Goal: Communication & Community: Participate in discussion

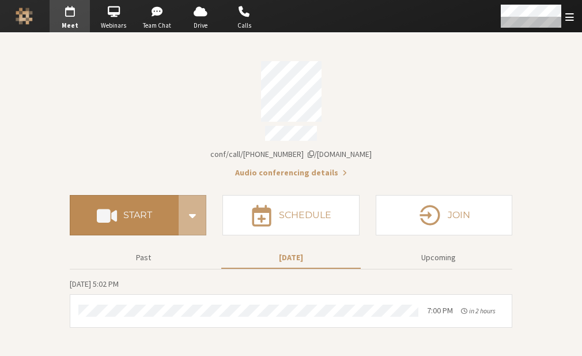
click at [138, 217] on button "Start" at bounding box center [124, 215] width 109 height 40
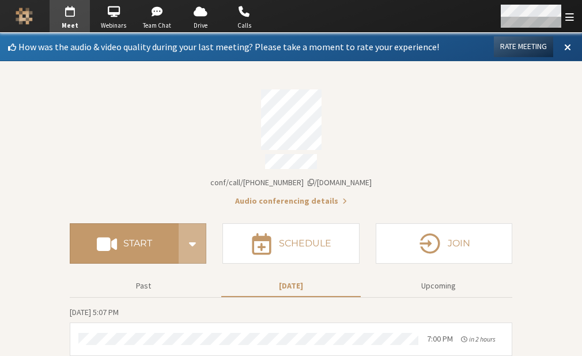
click at [571, 14] on span "Open menu" at bounding box center [570, 17] width 9 height 11
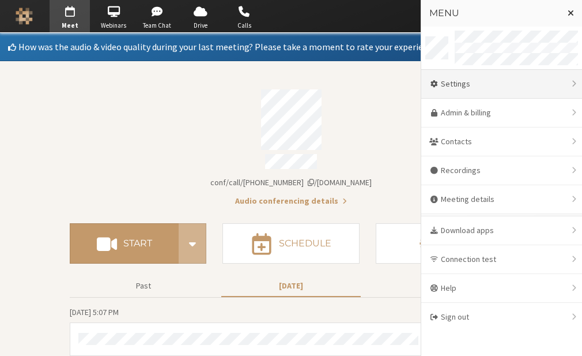
click at [496, 84] on div "Settings" at bounding box center [502, 84] width 161 height 29
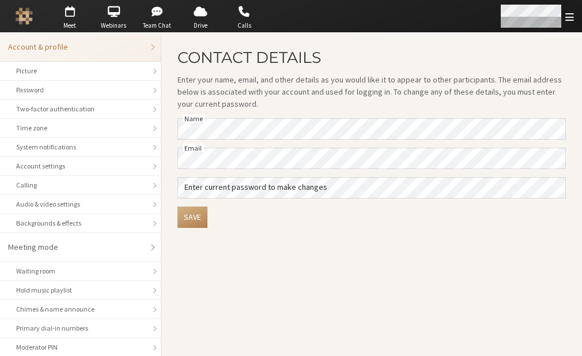
click at [572, 21] on span "Open menu" at bounding box center [570, 17] width 9 height 11
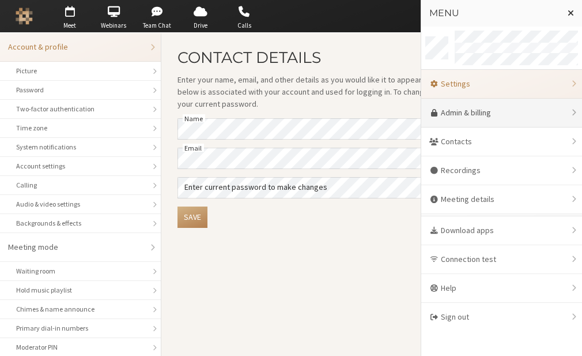
click at [527, 116] on link "Admin & billing" at bounding box center [502, 113] width 161 height 29
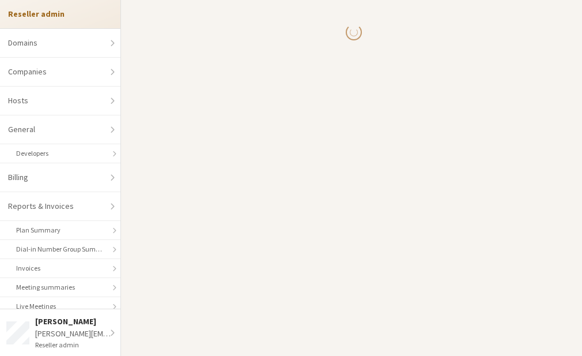
select select "10"
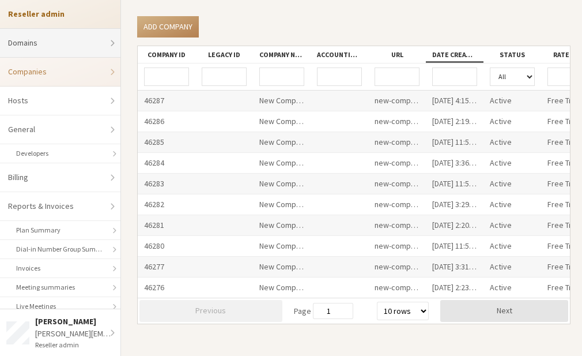
click at [76, 46] on link "Domains" at bounding box center [60, 43] width 121 height 29
select select "20"
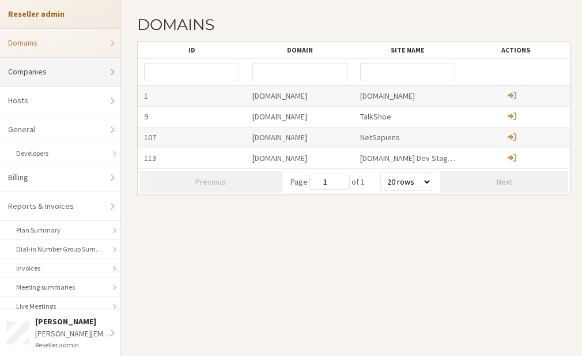
click at [67, 77] on link "Companies" at bounding box center [60, 72] width 121 height 29
select select "10"
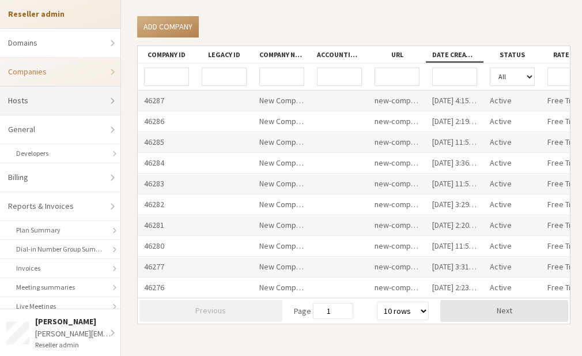
click at [69, 93] on link "Hosts" at bounding box center [60, 101] width 121 height 29
select select "25"
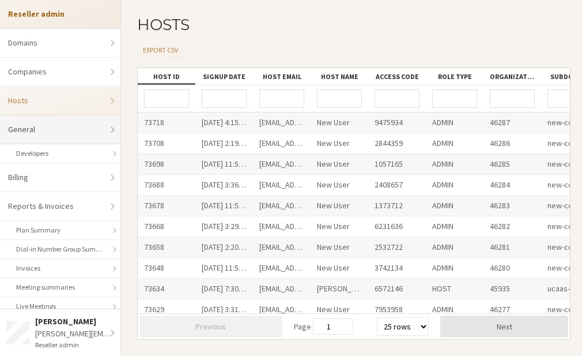
click at [65, 125] on link "General" at bounding box center [60, 129] width 121 height 29
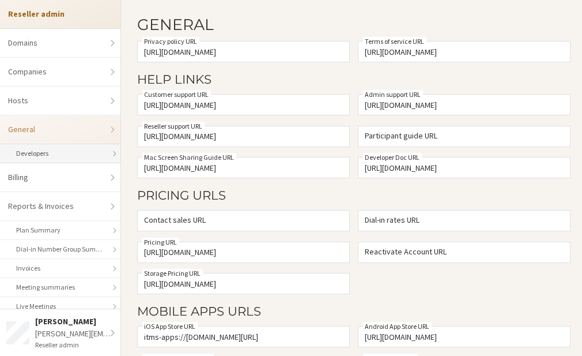
click at [61, 155] on link "Developers" at bounding box center [60, 153] width 121 height 19
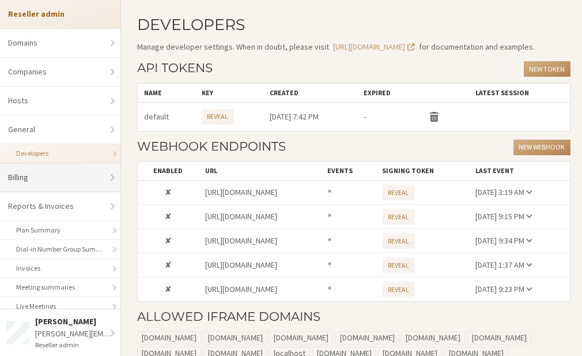
click at [57, 179] on link "Billing" at bounding box center [60, 177] width 121 height 29
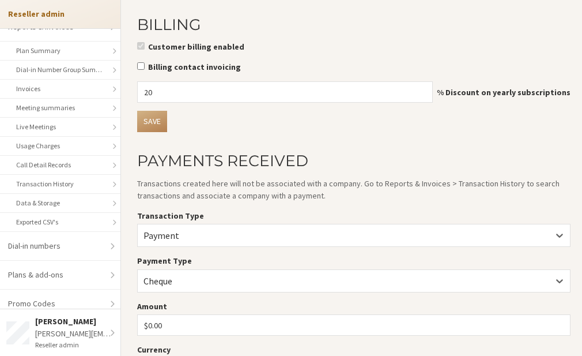
scroll to position [180, 0]
click at [60, 202] on link "Data & Storage" at bounding box center [60, 202] width 121 height 19
select select "25"
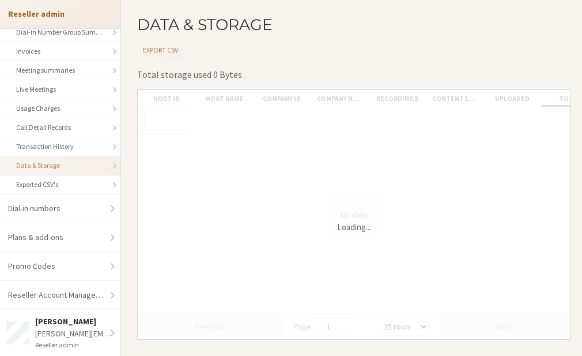
scroll to position [232, 0]
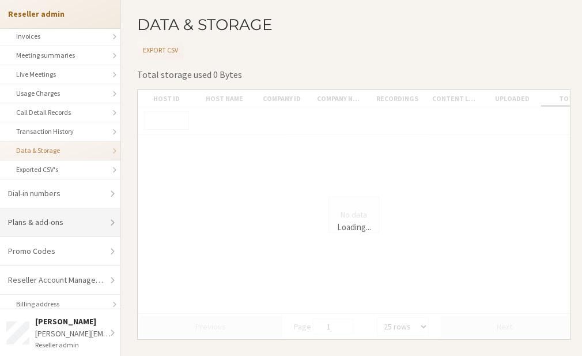
click at [61, 222] on link "Plans & add-ons" at bounding box center [60, 222] width 121 height 29
select select "20"
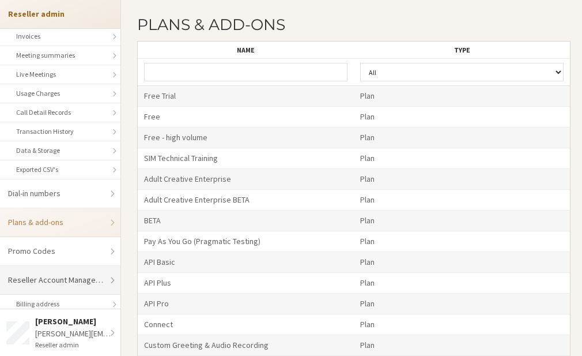
click at [74, 273] on link "Reseller Account Management" at bounding box center [60, 280] width 121 height 29
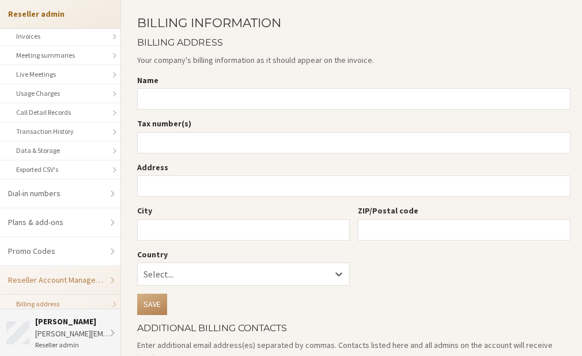
click at [103, 318] on div "Anita" at bounding box center [75, 321] width 80 height 12
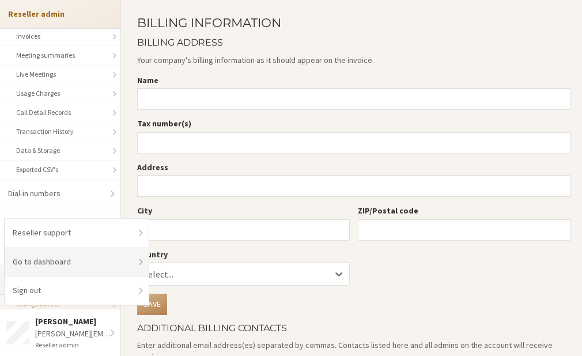
click at [57, 253] on link "Go to dashboard" at bounding box center [77, 261] width 144 height 29
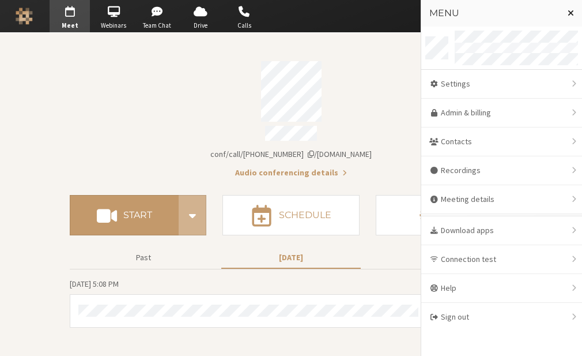
click at [569, 9] on span "Close menu" at bounding box center [571, 12] width 6 height 9
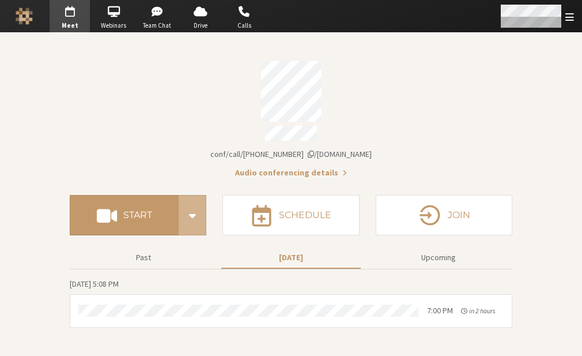
click at [569, 9] on div "Open menu" at bounding box center [536, 16] width 91 height 32
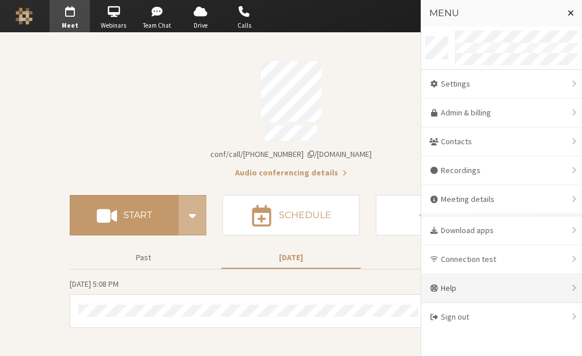
click at [450, 279] on div "Help" at bounding box center [502, 288] width 161 height 29
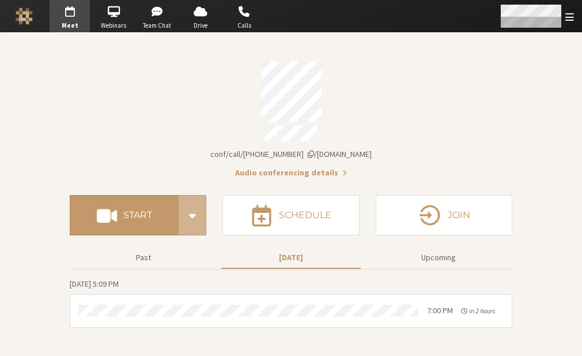
click at [567, 16] on span "Open menu" at bounding box center [570, 17] width 9 height 11
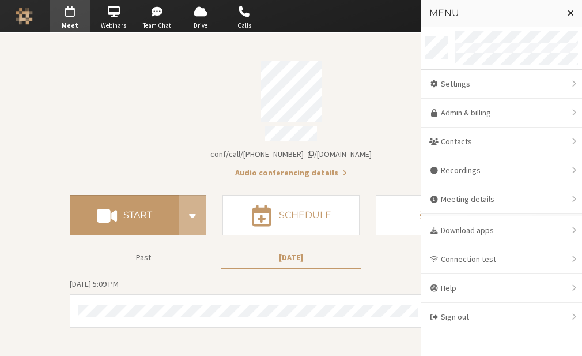
click at [571, 9] on span "Close menu" at bounding box center [571, 12] width 6 height 9
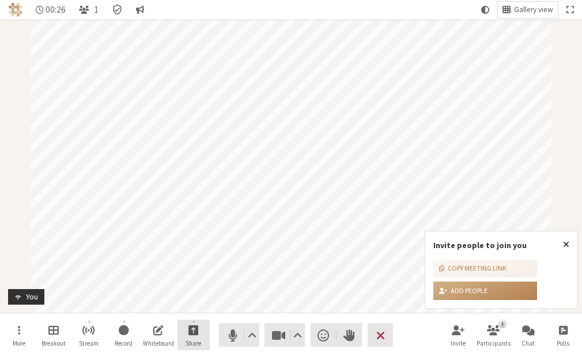
click at [190, 323] on span "Start sharing" at bounding box center [194, 329] width 10 height 13
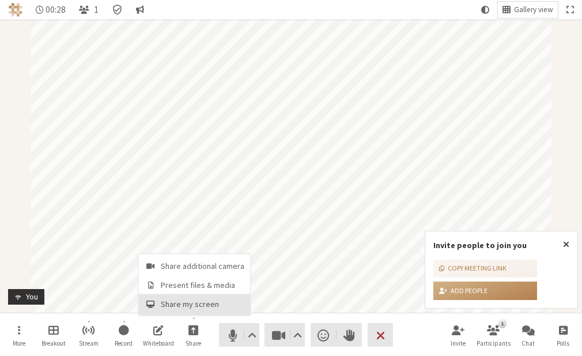
click at [187, 303] on span "Share my screen" at bounding box center [203, 304] width 84 height 9
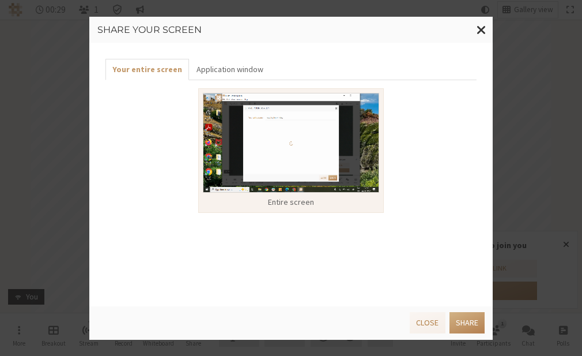
click at [272, 195] on div at bounding box center [291, 144] width 176 height 103
click at [236, 73] on button "Application window" at bounding box center [229, 69] width 81 height 21
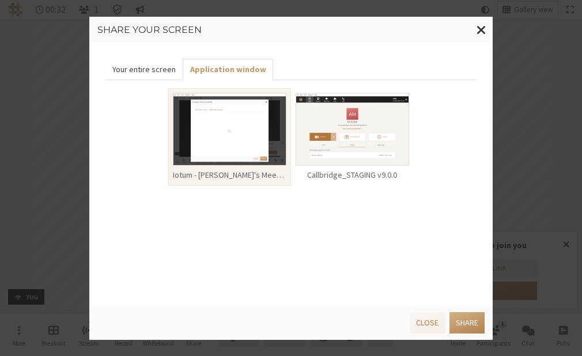
click at [138, 74] on button "Your entire screen" at bounding box center [144, 69] width 77 height 21
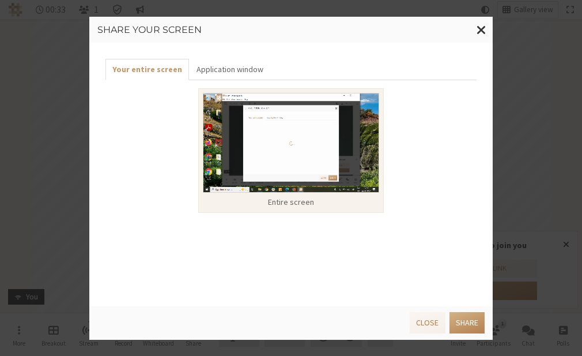
click at [280, 157] on img at bounding box center [291, 143] width 176 height 100
click at [465, 318] on button "Share" at bounding box center [467, 322] width 35 height 21
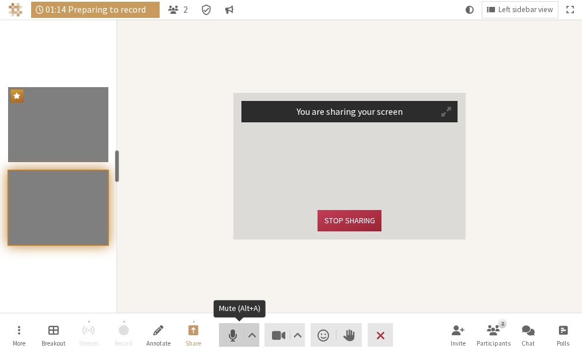
click at [228, 330] on span "Mute (Alt+A)" at bounding box center [233, 335] width 16 height 16
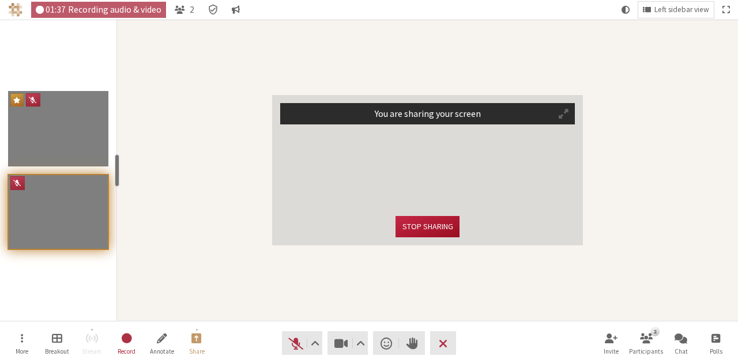
click at [433, 221] on button "Stop sharing" at bounding box center [427, 226] width 63 height 21
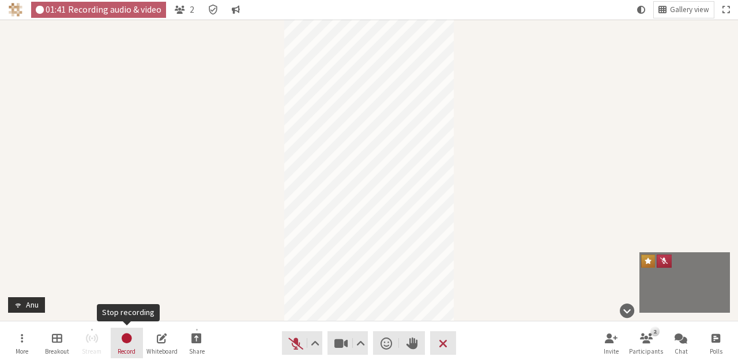
click at [135, 339] on button "Record" at bounding box center [127, 343] width 32 height 31
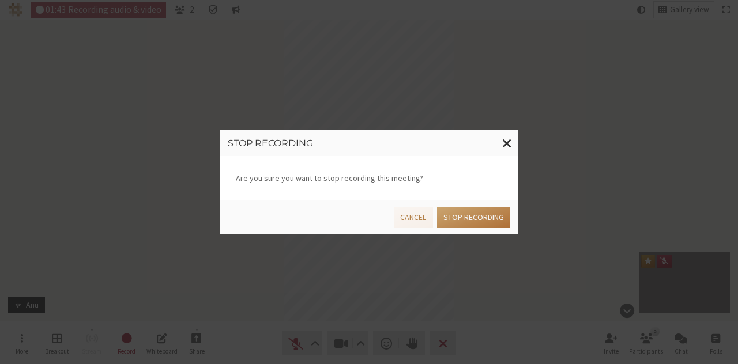
click at [475, 215] on button "Stop recording" at bounding box center [473, 217] width 73 height 21
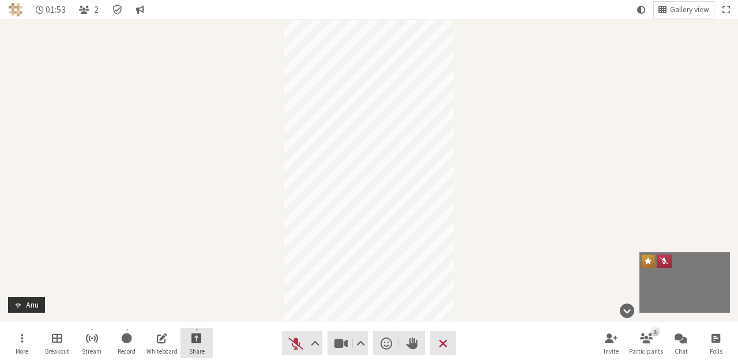
click at [189, 341] on button "Share" at bounding box center [196, 343] width 32 height 31
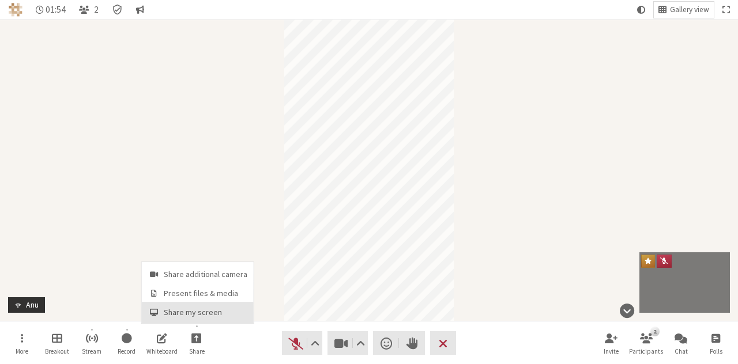
click at [188, 319] on button "Share my screen" at bounding box center [198, 312] width 112 height 21
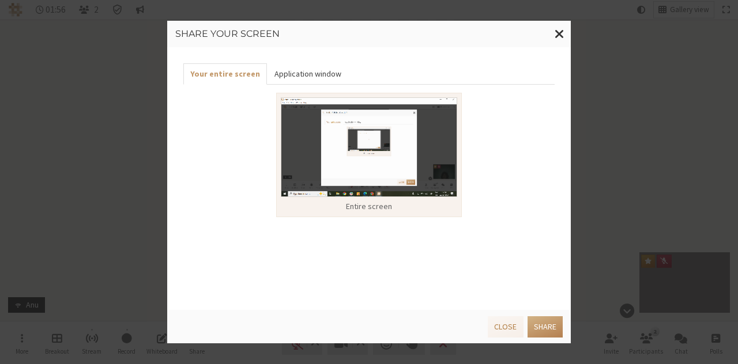
click at [315, 73] on button "Application window" at bounding box center [307, 73] width 81 height 21
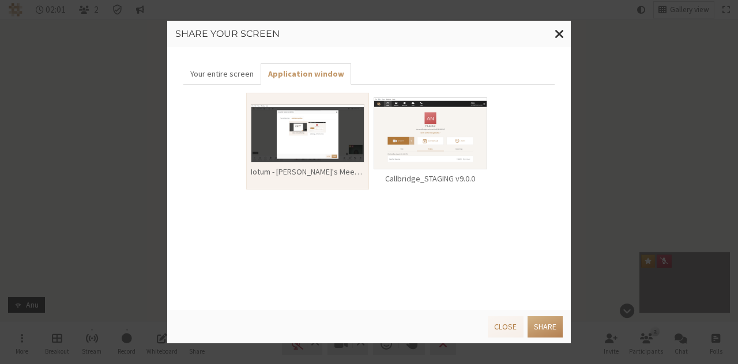
click at [406, 152] on img at bounding box center [431, 133] width 114 height 73
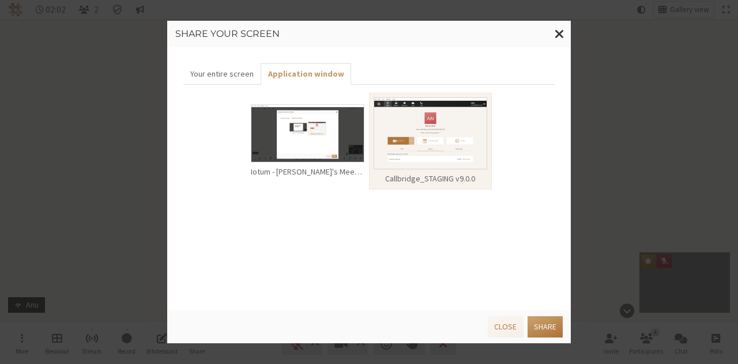
click at [547, 320] on button "Share" at bounding box center [545, 327] width 35 height 21
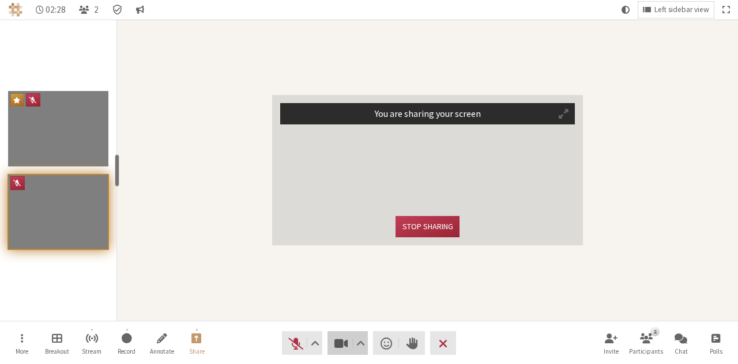
click at [336, 338] on span "Stop video (Alt+V)" at bounding box center [341, 344] width 16 height 16
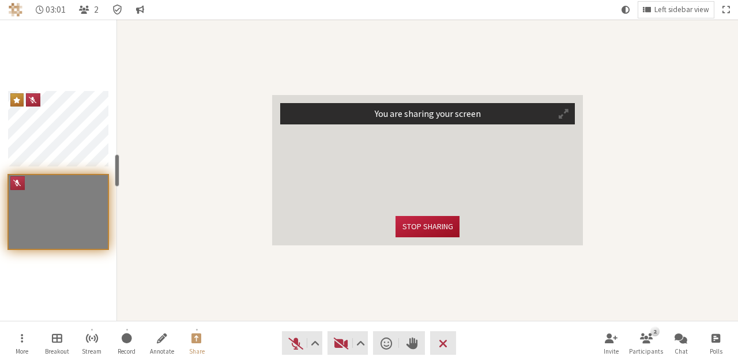
click at [447, 225] on button "Stop sharing" at bounding box center [427, 226] width 63 height 21
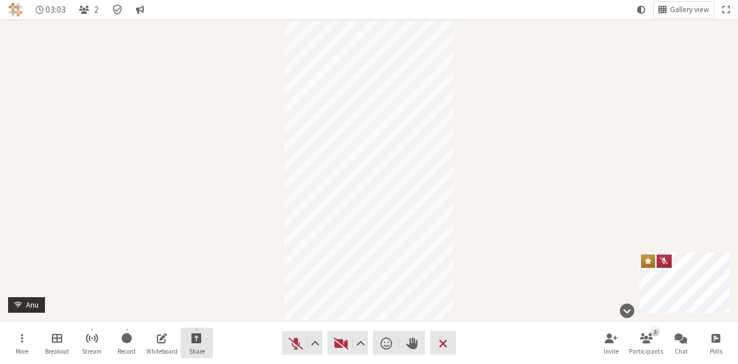
click at [183, 333] on button "Share" at bounding box center [196, 343] width 32 height 31
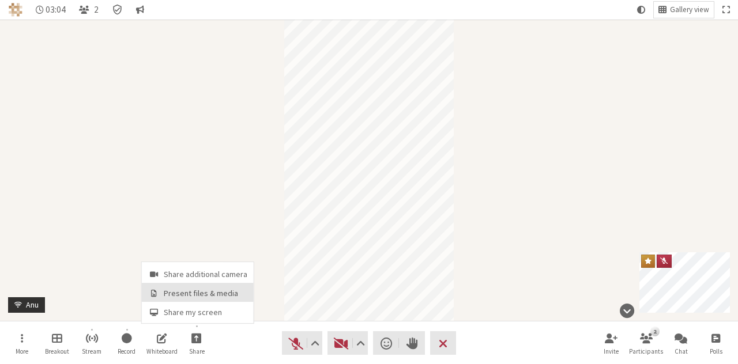
click at [184, 298] on span "Present files & media" at bounding box center [206, 293] width 84 height 9
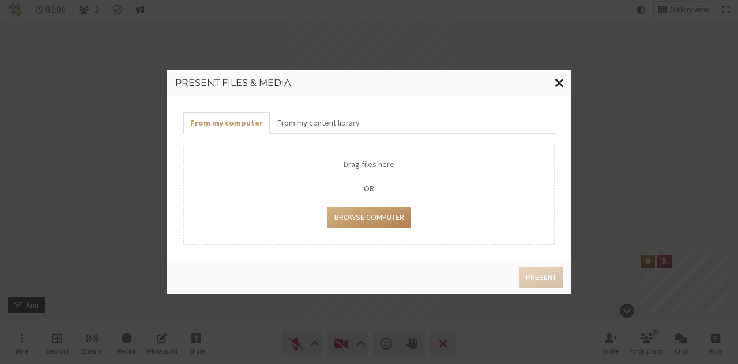
click at [559, 83] on span "Close modal" at bounding box center [560, 83] width 10 height 14
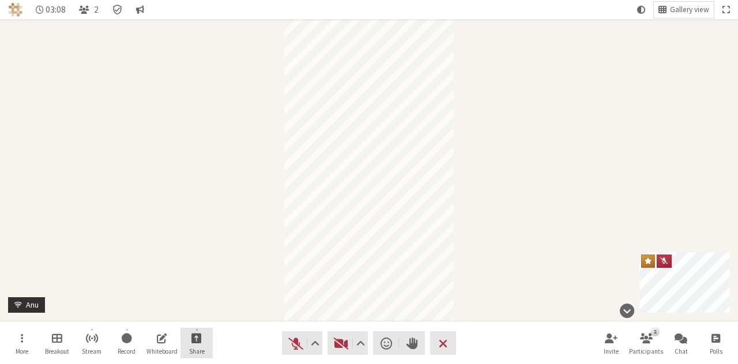
click at [195, 338] on span "Start sharing" at bounding box center [196, 338] width 10 height 13
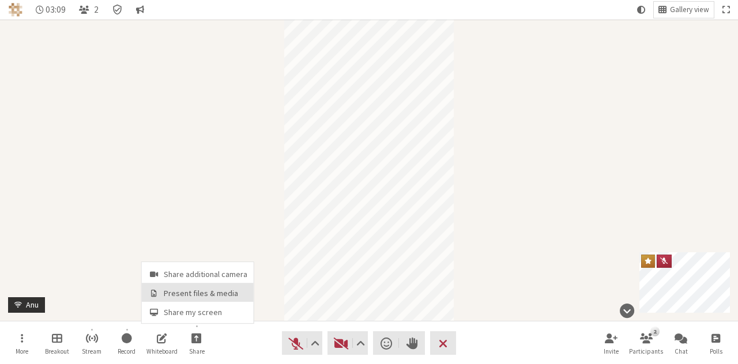
click at [195, 285] on button "Present files & media" at bounding box center [198, 293] width 112 height 19
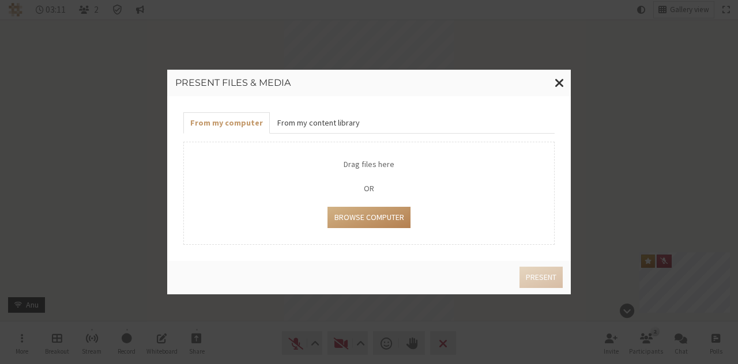
click at [345, 120] on button "From my content library" at bounding box center [318, 122] width 96 height 21
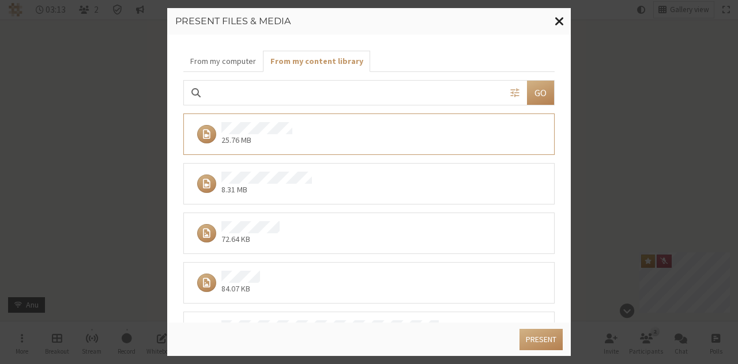
click at [561, 22] on span "Close modal" at bounding box center [560, 21] width 10 height 14
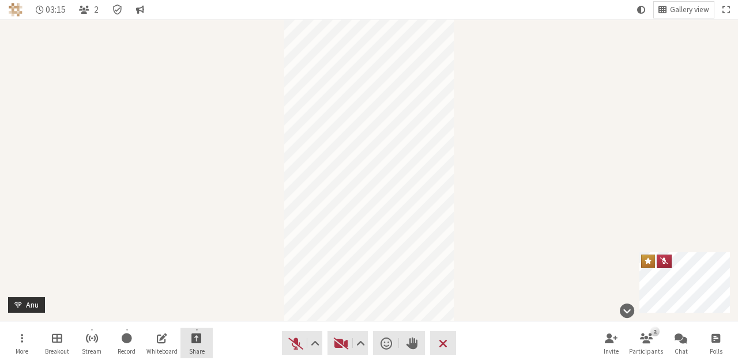
click at [198, 341] on span "Start sharing" at bounding box center [196, 338] width 10 height 13
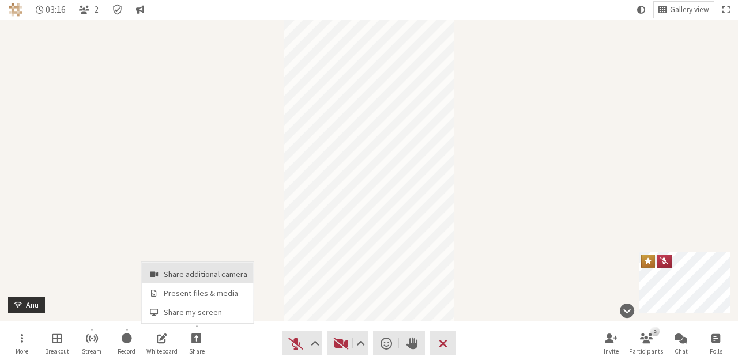
click at [189, 270] on span "Share additional camera" at bounding box center [206, 274] width 84 height 9
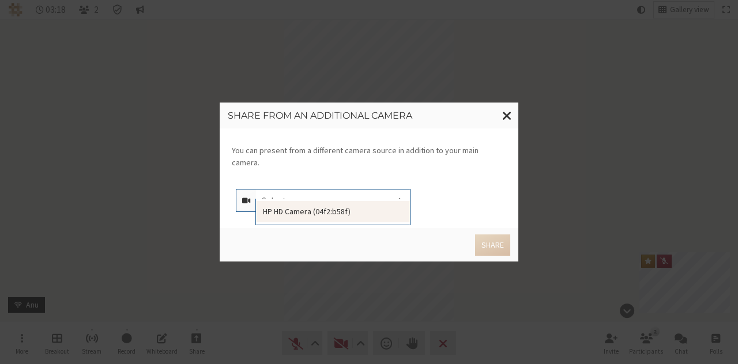
click at [392, 190] on div at bounding box center [399, 201] width 21 height 22
click at [368, 210] on div "HP HD Camera (04f2:b58f)" at bounding box center [332, 211] width 153 height 21
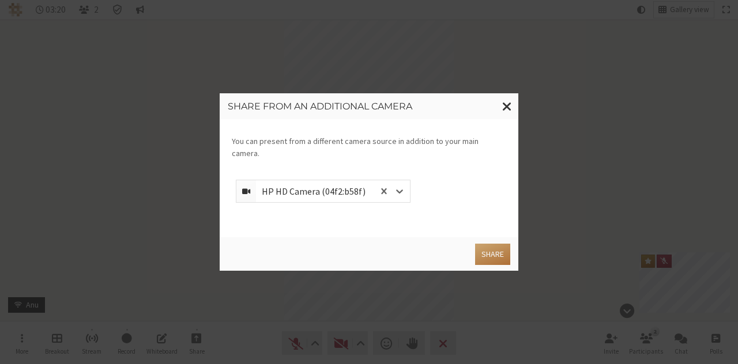
click at [501, 244] on button "Share" at bounding box center [492, 254] width 35 height 21
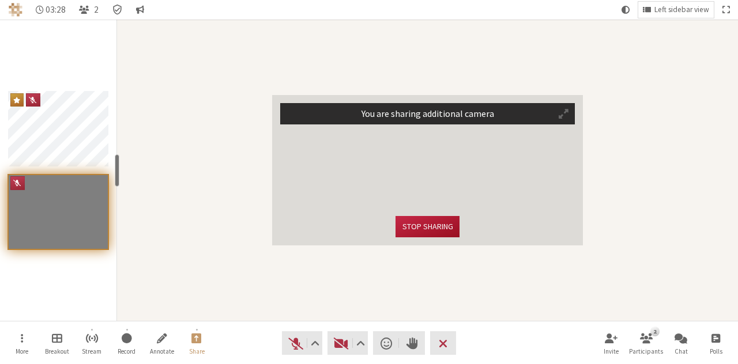
click at [446, 230] on button "Stop sharing" at bounding box center [427, 226] width 63 height 21
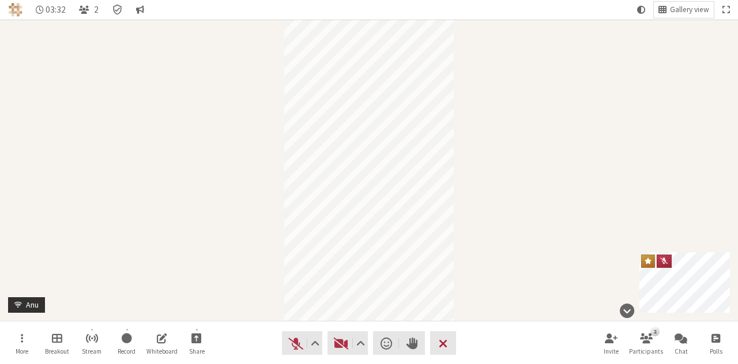
click at [448, 344] on button "Leave" at bounding box center [443, 344] width 26 height 24
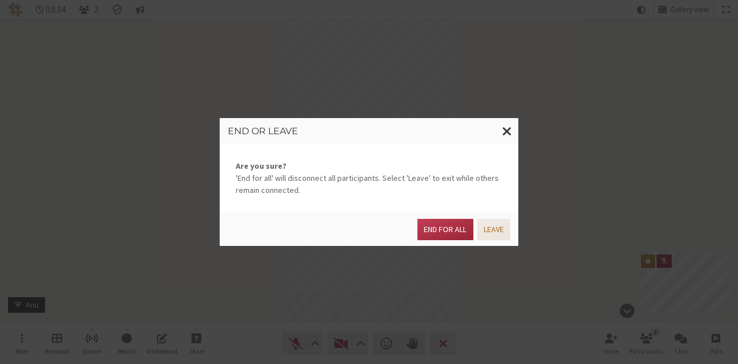
click at [481, 236] on button "Leave" at bounding box center [493, 229] width 33 height 21
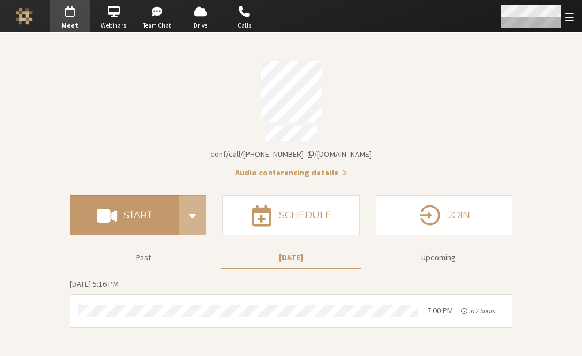
click at [569, 16] on span "Open menu" at bounding box center [570, 17] width 9 height 11
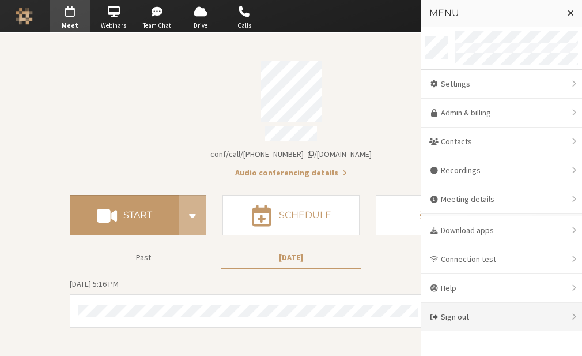
click at [457, 312] on div "Sign out" at bounding box center [502, 317] width 161 height 28
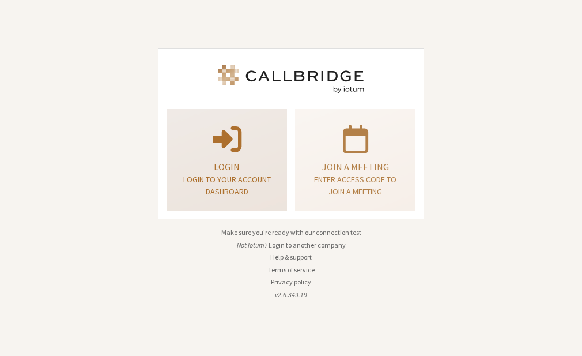
click at [211, 187] on p "Login to your account dashboard" at bounding box center [227, 186] width 92 height 24
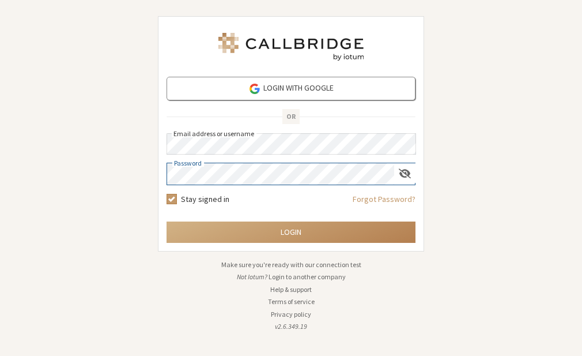
click at [167, 221] on button "Login" at bounding box center [291, 231] width 249 height 21
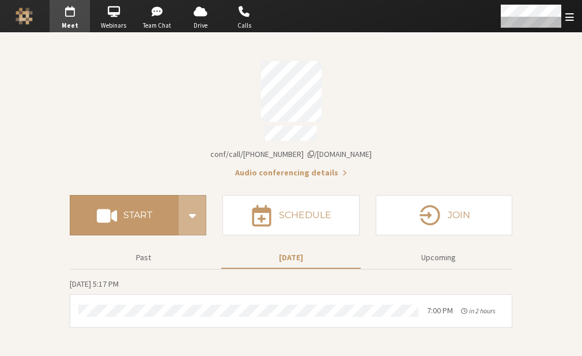
click at [442, 137] on div "Account details" at bounding box center [291, 135] width 443 height 18
click at [151, 14] on span "button" at bounding box center [157, 11] width 40 height 18
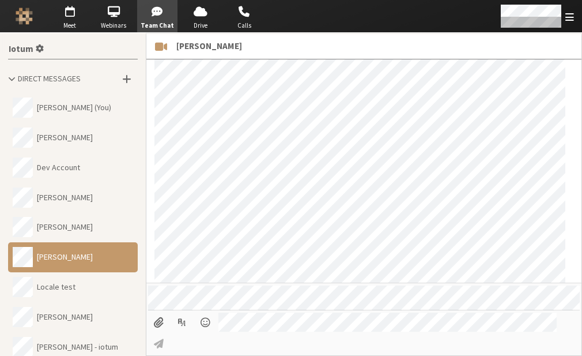
scroll to position [472, 0]
click at [28, 14] on img "Logo" at bounding box center [24, 15] width 17 height 17
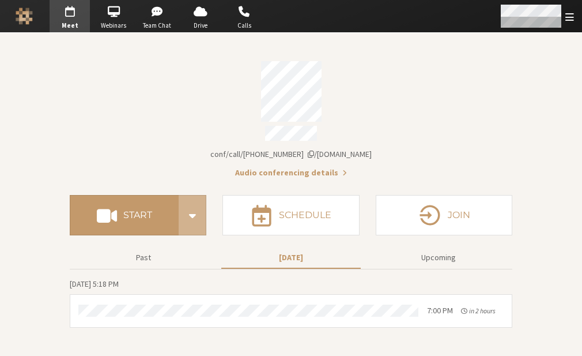
click at [565, 25] on div "Open menu" at bounding box center [536, 16] width 91 height 32
